Goal: Information Seeking & Learning: Check status

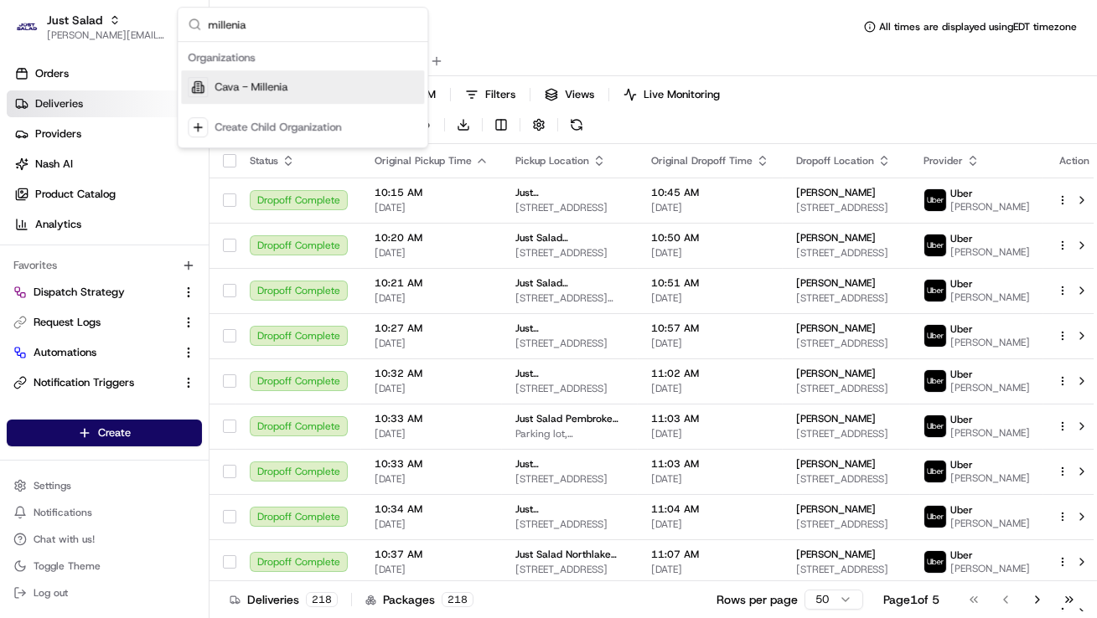
type input "millenia"
click at [338, 87] on div "Cava - Millenia" at bounding box center [302, 87] width 243 height 34
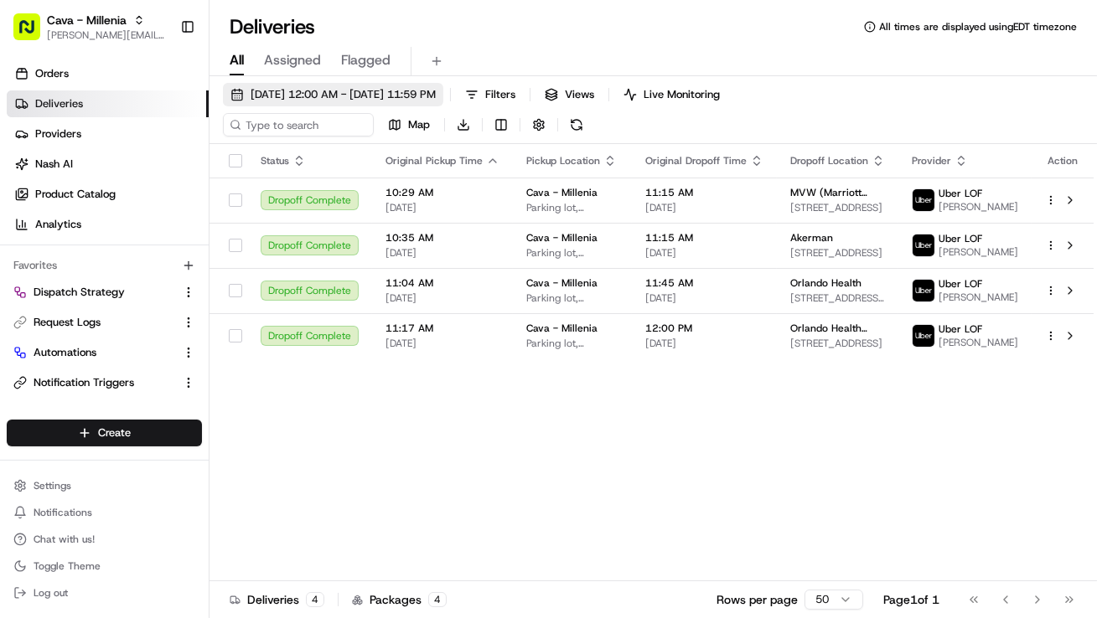
click at [334, 95] on span "08/21/2025 12:00 AM - 08/21/2025 11:59 PM" at bounding box center [343, 94] width 185 height 15
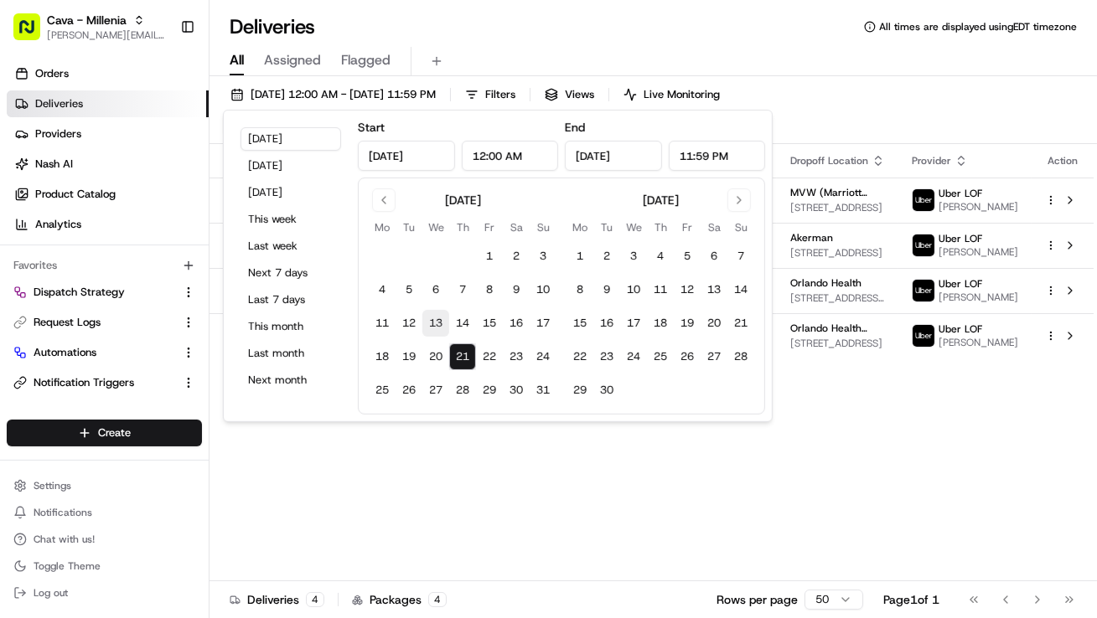
click at [429, 323] on button "13" at bounding box center [435, 323] width 27 height 27
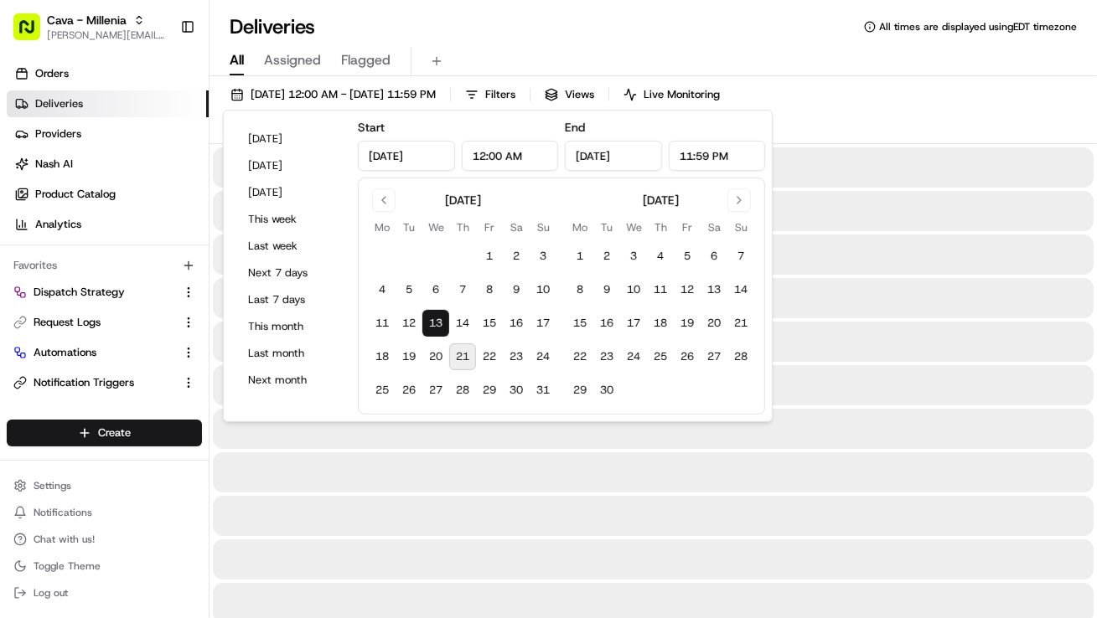
type input "Aug 13, 2025"
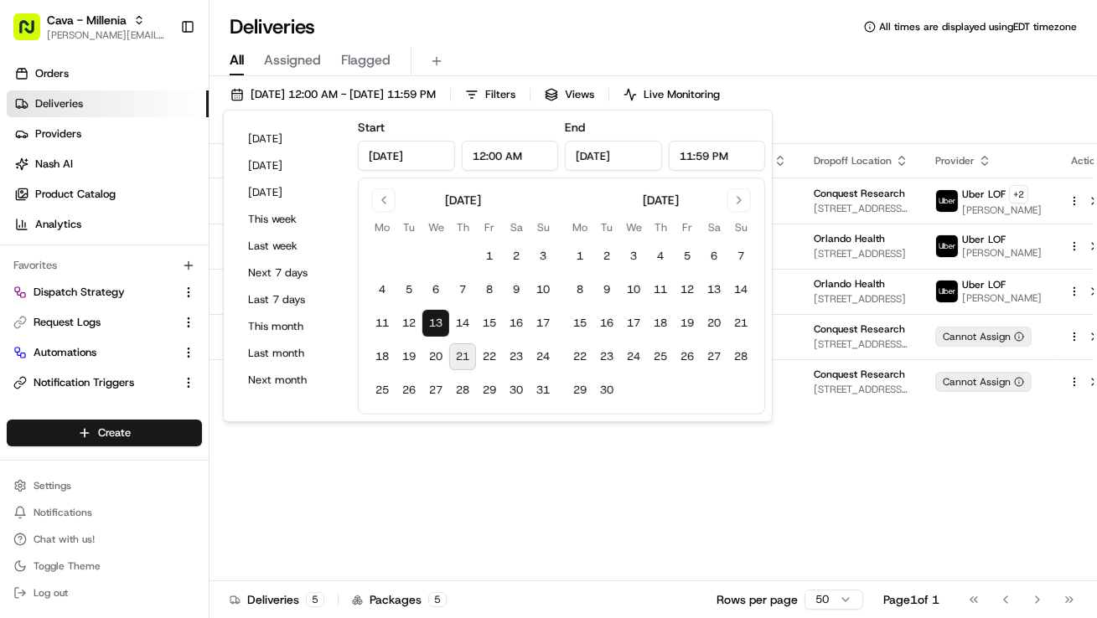
click at [603, 60] on div "All Assigned Flagged" at bounding box center [653, 61] width 887 height 29
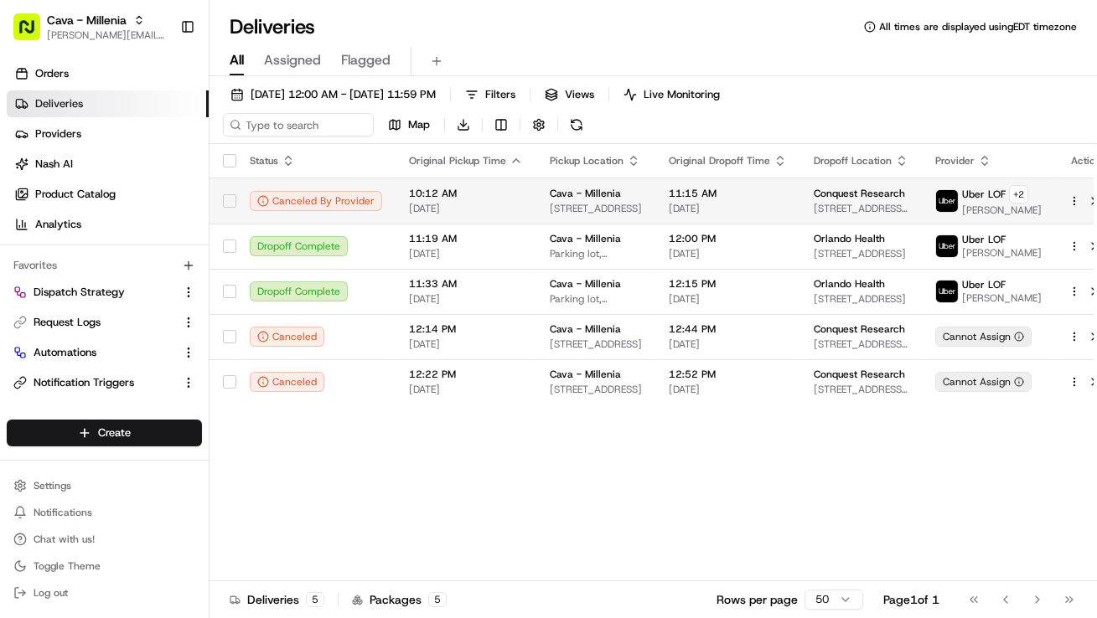
click at [494, 204] on span "[DATE]" at bounding box center [466, 208] width 114 height 13
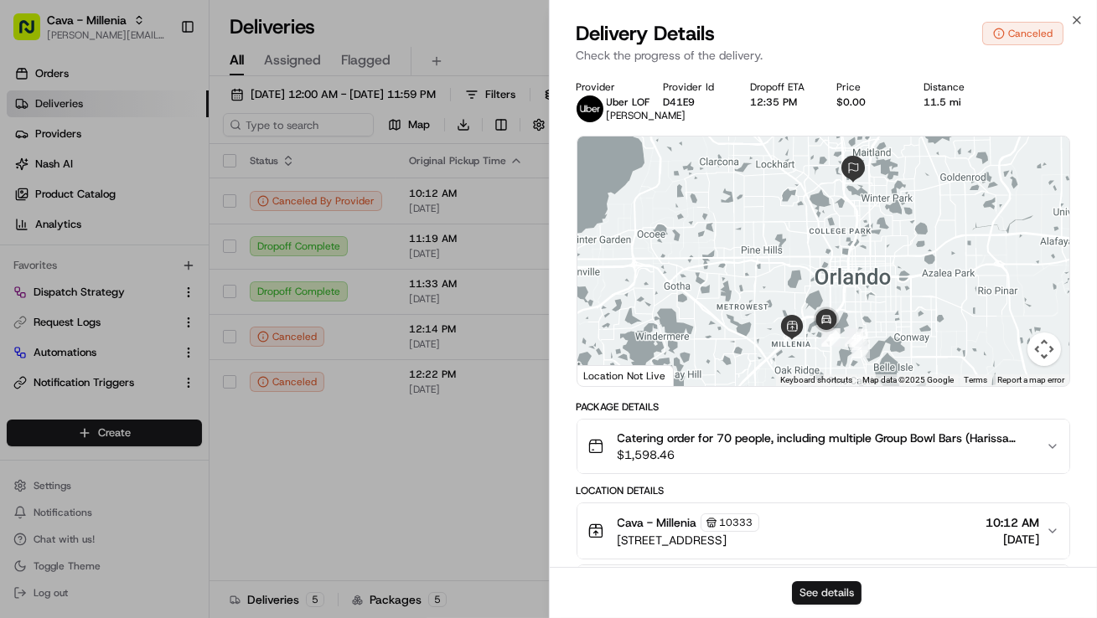
click at [840, 598] on button "See details" at bounding box center [827, 593] width 70 height 23
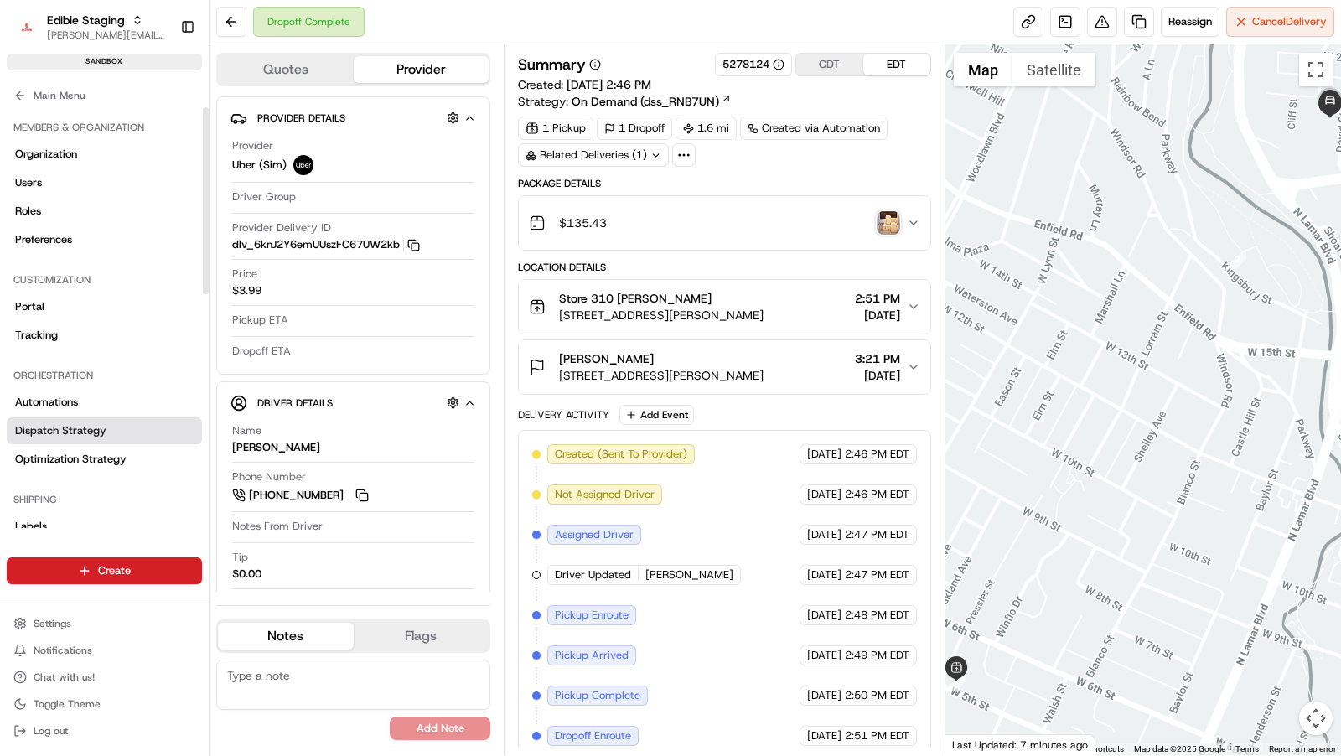
click at [64, 432] on span "Dispatch Strategy" at bounding box center [60, 430] width 91 height 15
